Goal: Information Seeking & Learning: Learn about a topic

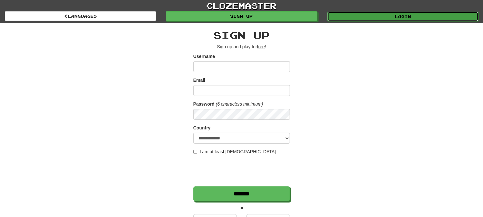
click at [357, 14] on link "Login" at bounding box center [402, 17] width 151 height 10
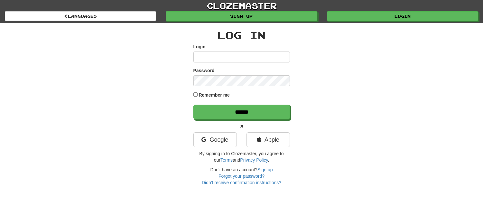
click at [243, 59] on input "Login" at bounding box center [241, 56] width 96 height 11
type input "**********"
click at [193, 104] on input "******" at bounding box center [241, 111] width 96 height 15
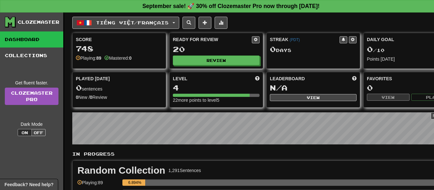
click at [314, 29] on div "Tiếng Việt / Français ภาษาไทย / English Streak: 0 Review: 23 Daily Goal: 0 / 10…" at bounding box center [264, 139] width 385 height 252
click at [164, 23] on span "Tiếng Việt / Français" at bounding box center [132, 22] width 73 height 5
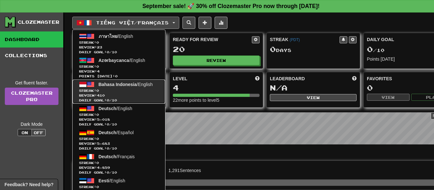
click at [143, 93] on span "Streak: 0" at bounding box center [119, 90] width 80 height 5
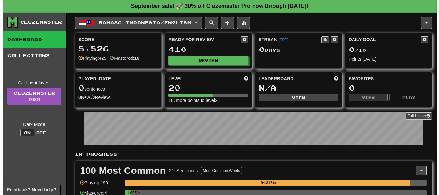
scroll to position [96, 0]
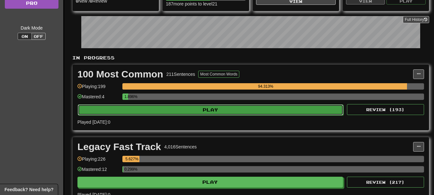
click at [186, 112] on button "Play" at bounding box center [211, 109] width 266 height 11
select select "**"
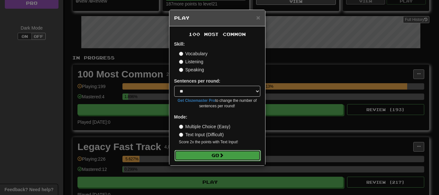
click at [213, 154] on button "Go" at bounding box center [218, 155] width 86 height 11
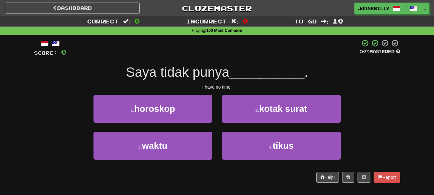
drag, startPoint x: 148, startPoint y: 0, endPoint x: 73, endPoint y: 69, distance: 101.5
click at [73, 69] on div "Saya tidak punya __________ ." at bounding box center [217, 73] width 367 height 18
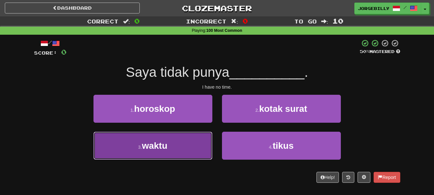
click at [207, 135] on button "3 . waktu" at bounding box center [153, 146] width 119 height 28
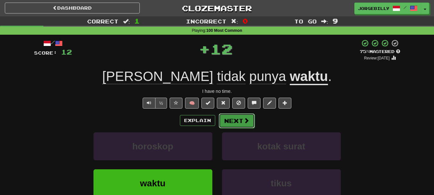
click at [224, 120] on button "Next" at bounding box center [237, 120] width 36 height 15
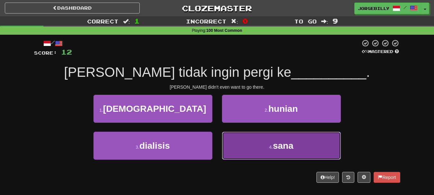
click at [273, 138] on button "4 . sana" at bounding box center [281, 146] width 119 height 28
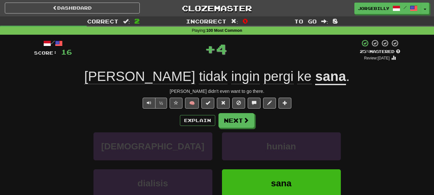
click at [246, 112] on div "/ Score: 16 + 4 25 % Mastered Review: 2025-09-20 Dan tidak ingin pergi ke sana …" at bounding box center [217, 140] width 367 height 202
click at [245, 116] on button "Next" at bounding box center [237, 120] width 36 height 15
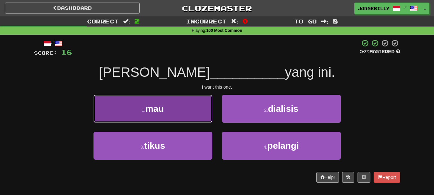
click at [200, 108] on button "1 . mau" at bounding box center [153, 109] width 119 height 28
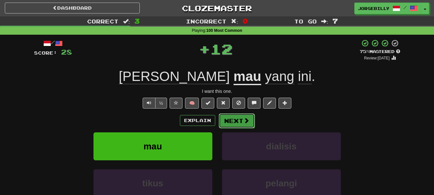
click at [233, 125] on button "Next" at bounding box center [237, 120] width 36 height 15
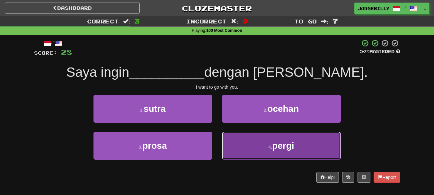
click at [246, 141] on button "4 . pergi" at bounding box center [281, 146] width 119 height 28
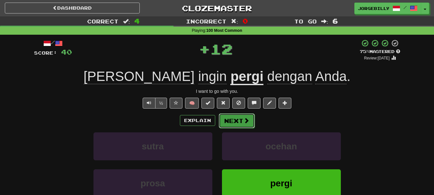
click at [234, 119] on button "Next" at bounding box center [237, 120] width 36 height 15
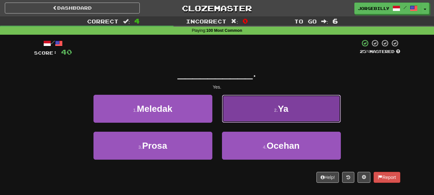
click at [236, 113] on button "2 . Ya" at bounding box center [281, 109] width 119 height 28
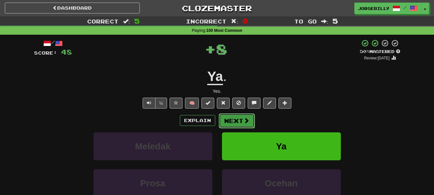
click at [227, 118] on button "Next" at bounding box center [237, 120] width 36 height 15
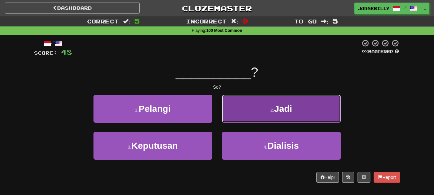
click at [247, 110] on button "2 . Jadi" at bounding box center [281, 109] width 119 height 28
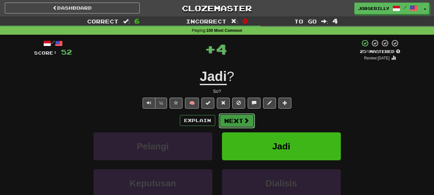
click at [240, 117] on button "Next" at bounding box center [237, 120] width 36 height 15
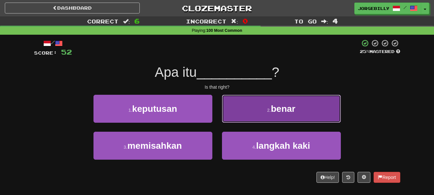
click at [237, 104] on button "2 . benar" at bounding box center [281, 109] width 119 height 28
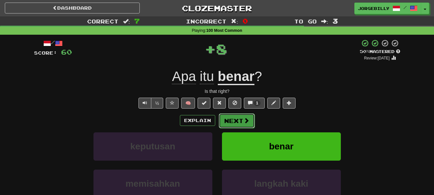
click at [234, 115] on button "Next" at bounding box center [237, 120] width 36 height 15
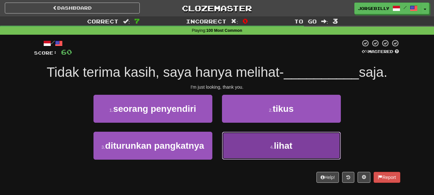
click at [267, 141] on button "4 . lihat" at bounding box center [281, 146] width 119 height 28
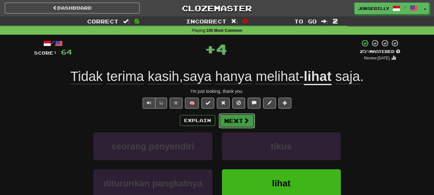
click at [244, 122] on span at bounding box center [247, 121] width 6 height 6
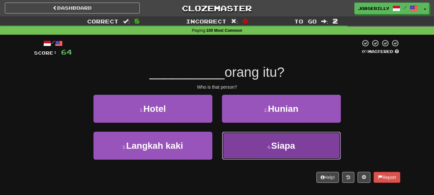
click at [242, 134] on button "4 . Siapa" at bounding box center [281, 146] width 119 height 28
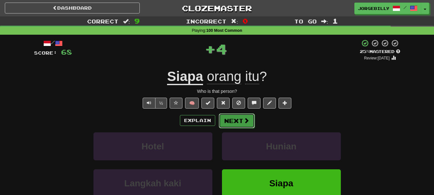
click at [234, 119] on button "Next" at bounding box center [237, 120] width 36 height 15
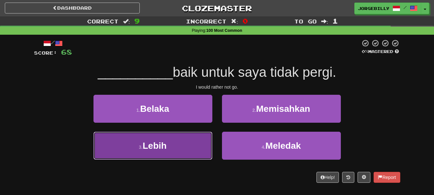
click at [203, 135] on button "3 . Lebih" at bounding box center [153, 146] width 119 height 28
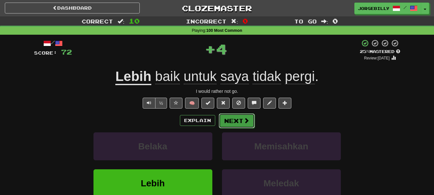
click at [238, 120] on button "Next" at bounding box center [237, 120] width 36 height 15
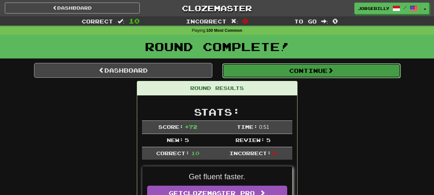
click at [362, 69] on button "Continue" at bounding box center [311, 70] width 178 height 15
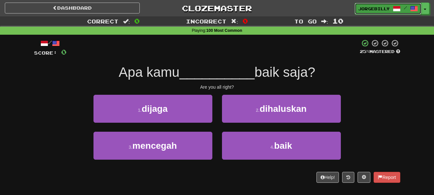
click at [395, 12] on span at bounding box center [397, 9] width 8 height 8
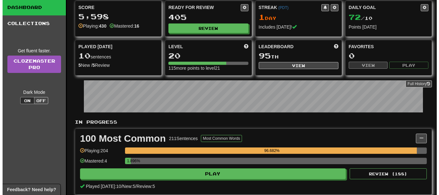
scroll to position [64, 0]
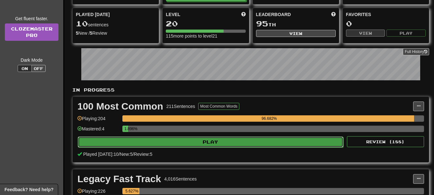
click at [272, 144] on button "Play" at bounding box center [211, 142] width 266 height 11
select select "**"
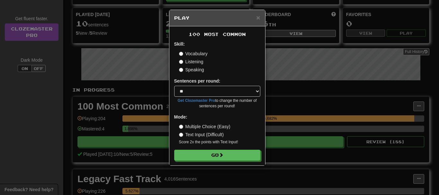
click at [221, 133] on label "Text Input (Difficult)" at bounding box center [201, 135] width 45 height 6
click at [220, 125] on label "Multiple Choice (Easy)" at bounding box center [204, 126] width 51 height 6
click at [244, 155] on button "Go" at bounding box center [218, 155] width 86 height 11
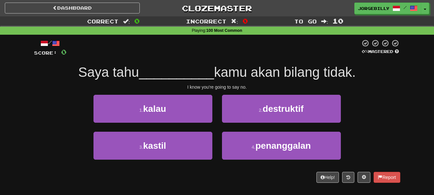
click at [216, 113] on div "1 . kalau" at bounding box center [153, 113] width 129 height 37
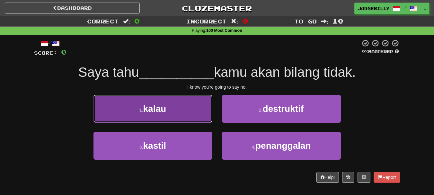
click at [200, 121] on button "1 . kalau" at bounding box center [153, 109] width 119 height 28
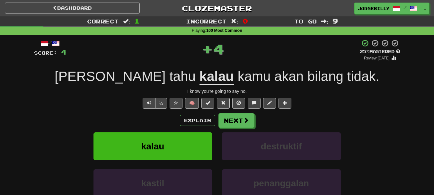
click at [308, 78] on span "bilang" at bounding box center [326, 76] width 36 height 15
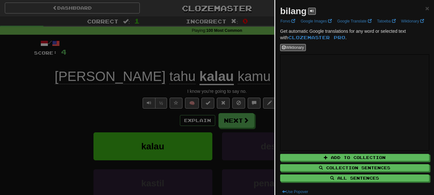
click at [0, 61] on div at bounding box center [217, 97] width 434 height 195
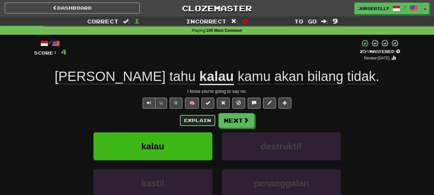
click at [189, 119] on button "Explain" at bounding box center [197, 120] width 35 height 11
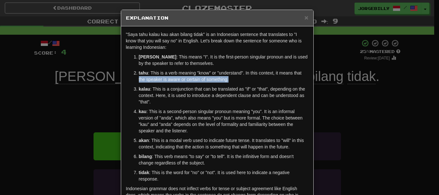
drag, startPoint x: 78, startPoint y: 79, endPoint x: 81, endPoint y: 75, distance: 5.1
click at [81, 75] on div "× Explanation "Saya tahu kalau kau akan bilang tidak" is an Indonesian sentence…" at bounding box center [219, 97] width 439 height 195
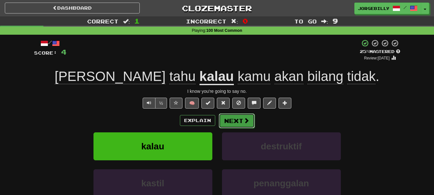
click at [238, 124] on button "Next" at bounding box center [237, 120] width 36 height 15
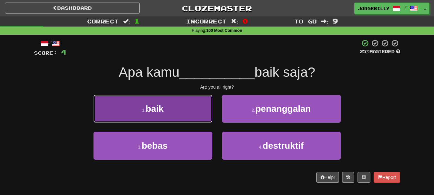
click at [198, 110] on button "1 . baik" at bounding box center [153, 109] width 119 height 28
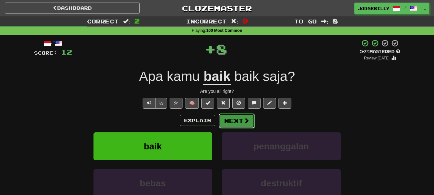
click at [233, 117] on button "Next" at bounding box center [237, 120] width 36 height 15
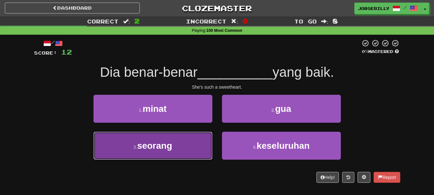
click at [211, 136] on button "3 . seorang" at bounding box center [153, 146] width 119 height 28
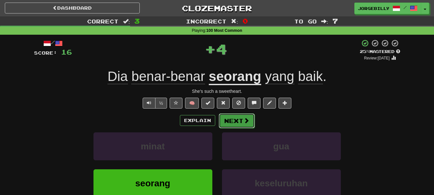
click at [230, 120] on button "Next" at bounding box center [237, 120] width 36 height 15
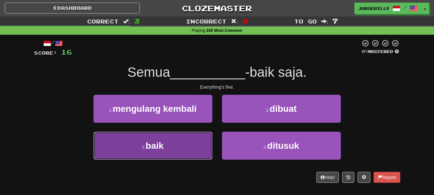
click at [197, 150] on button "3 . baik" at bounding box center [153, 146] width 119 height 28
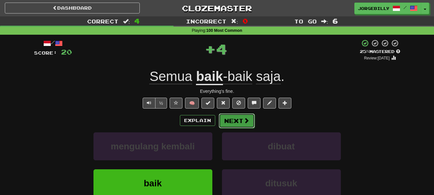
click at [235, 121] on button "Next" at bounding box center [237, 120] width 36 height 15
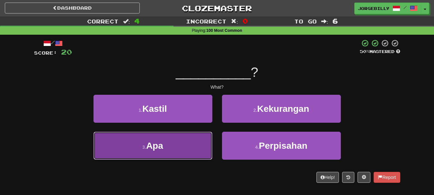
click at [198, 135] on button "3 . Apa" at bounding box center [153, 146] width 119 height 28
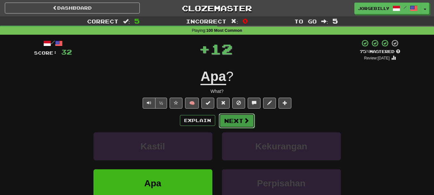
click at [239, 118] on button "Next" at bounding box center [237, 120] width 36 height 15
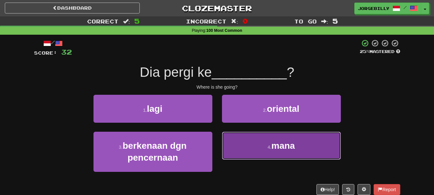
click at [279, 146] on span "mana" at bounding box center [283, 146] width 23 height 10
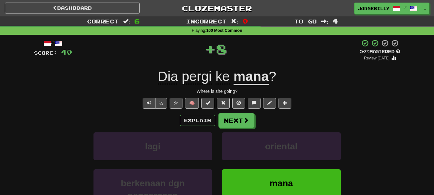
click at [242, 129] on div "Explain Next lagi oriental berkenaan dgn pencernaan mana Learn more: lagi orien…" at bounding box center [217, 170] width 367 height 115
click at [240, 126] on button "Next" at bounding box center [237, 120] width 36 height 15
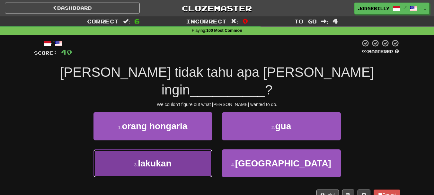
click at [205, 150] on button "3 . lakukan" at bounding box center [153, 164] width 119 height 28
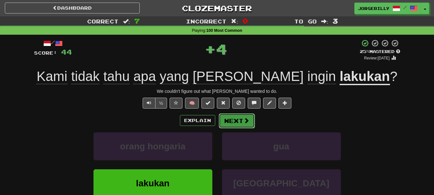
click at [252, 119] on button "Next" at bounding box center [237, 120] width 36 height 15
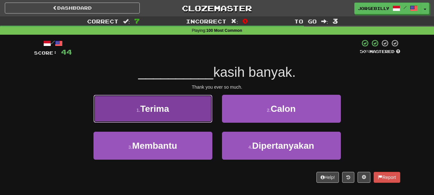
click at [193, 103] on button "1 . [GEOGRAPHIC_DATA]" at bounding box center [153, 109] width 119 height 28
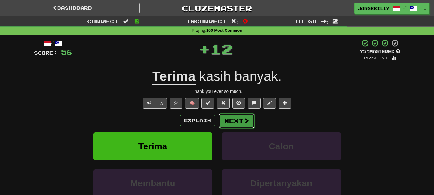
click at [239, 125] on button "Next" at bounding box center [237, 120] width 36 height 15
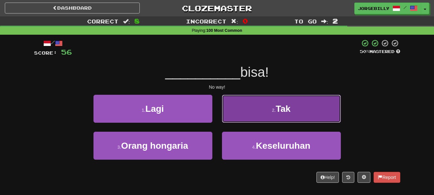
click at [236, 112] on button "2 . Tak" at bounding box center [281, 109] width 119 height 28
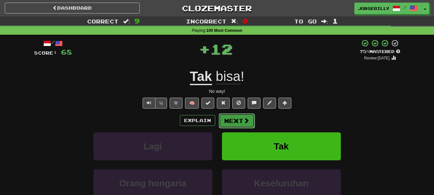
click at [235, 118] on button "Next" at bounding box center [237, 120] width 36 height 15
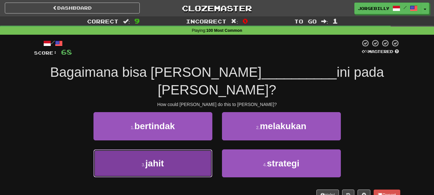
click at [189, 150] on button "3 . jahit" at bounding box center [153, 164] width 119 height 28
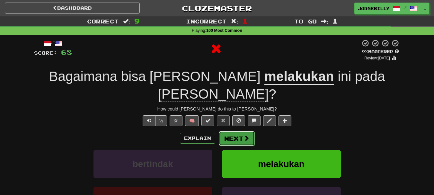
click at [229, 131] on button "Next" at bounding box center [237, 138] width 36 height 15
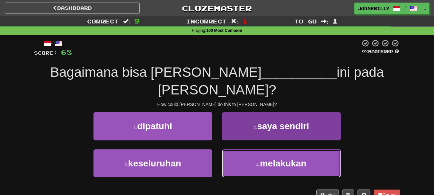
click at [257, 150] on button "4 . melakukan" at bounding box center [281, 164] width 119 height 28
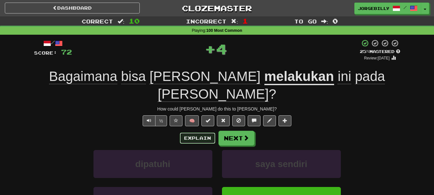
click at [211, 133] on button "Explain" at bounding box center [197, 138] width 35 height 11
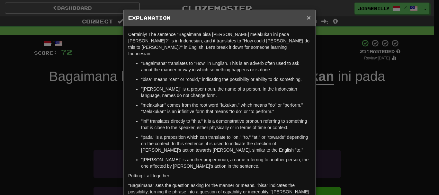
click at [307, 20] on span "×" at bounding box center [309, 17] width 4 height 7
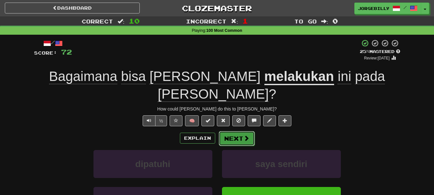
click at [238, 131] on button "Next" at bounding box center [237, 138] width 36 height 15
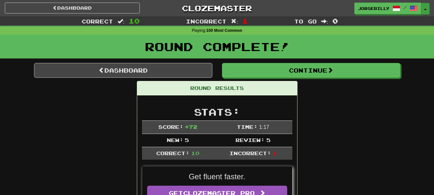
click at [423, 9] on button "Toggle Dropdown" at bounding box center [426, 9] width 8 height 12
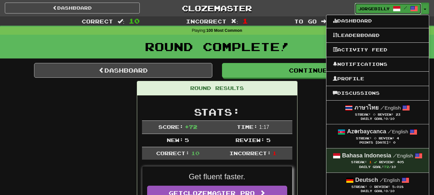
click at [399, 5] on span at bounding box center [397, 9] width 8 height 8
